Goal: Task Accomplishment & Management: Manage account settings

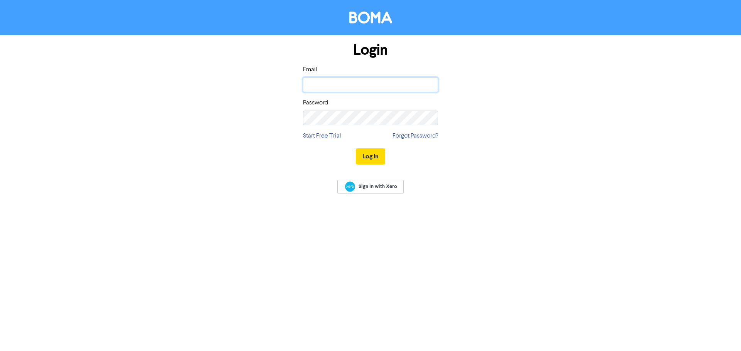
click at [352, 85] on input "email" at bounding box center [370, 85] width 135 height 15
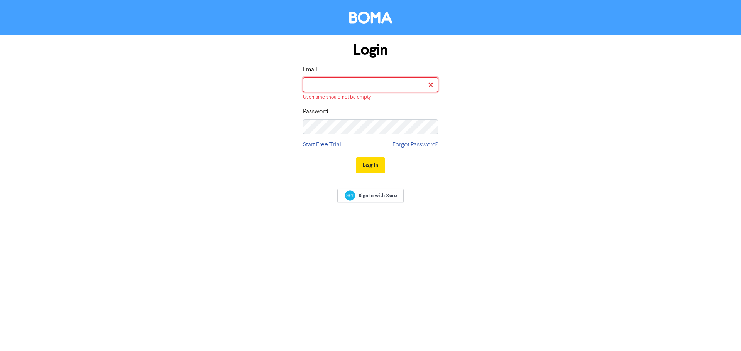
type input "[EMAIL_ADDRESS][DOMAIN_NAME]"
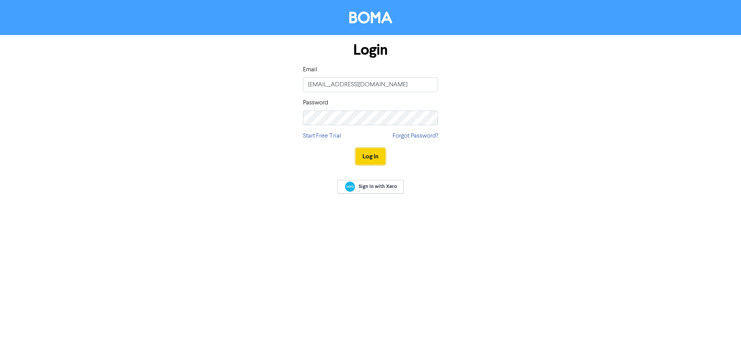
click at [374, 159] on button "Log In" at bounding box center [370, 156] width 29 height 16
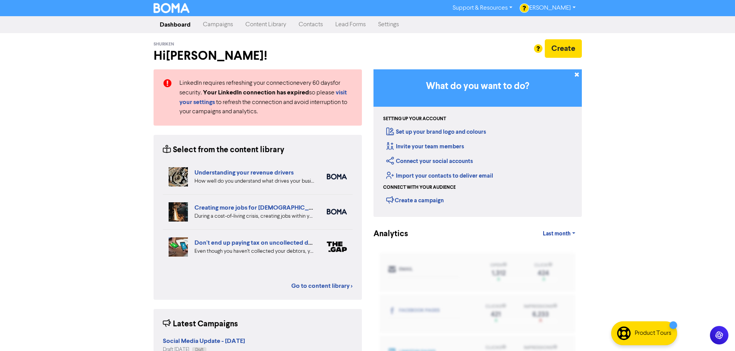
click at [572, 8] on link "[PERSON_NAME]" at bounding box center [549, 8] width 63 height 12
click at [391, 24] on link "Settings" at bounding box center [388, 24] width 33 height 15
